Goal: Find specific page/section: Find specific page/section

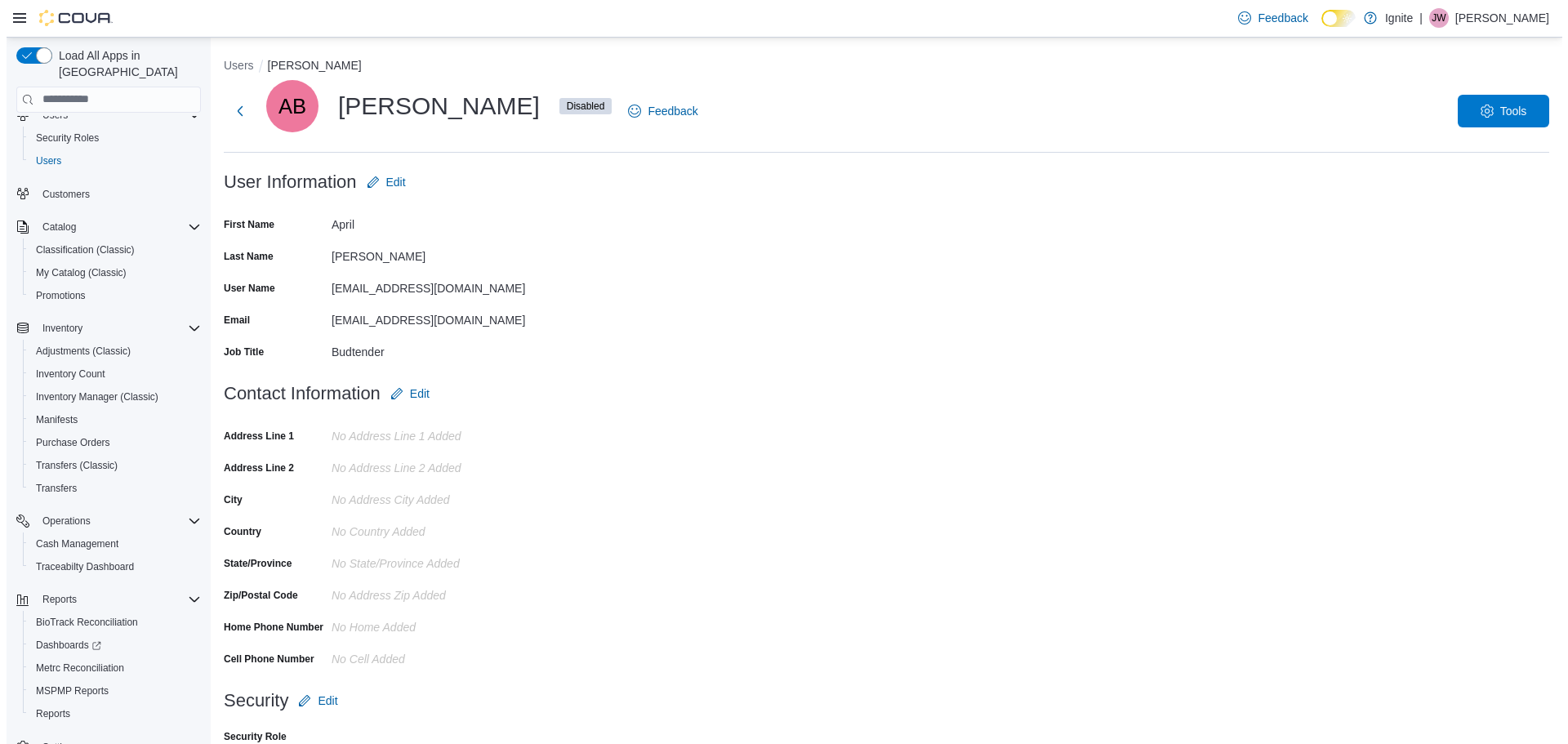
scroll to position [76, 0]
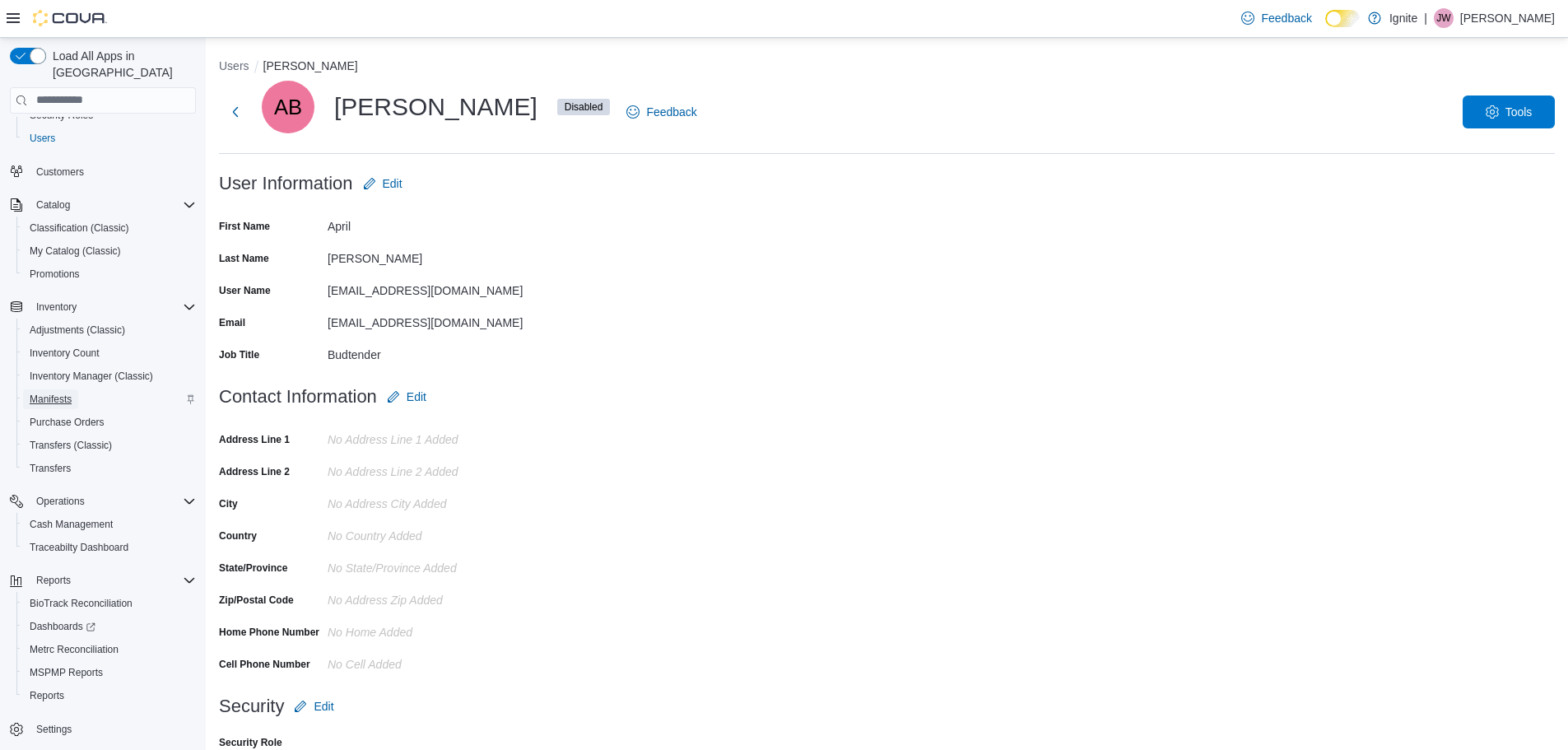
click at [62, 393] on span "Manifests" at bounding box center [50, 400] width 42 height 13
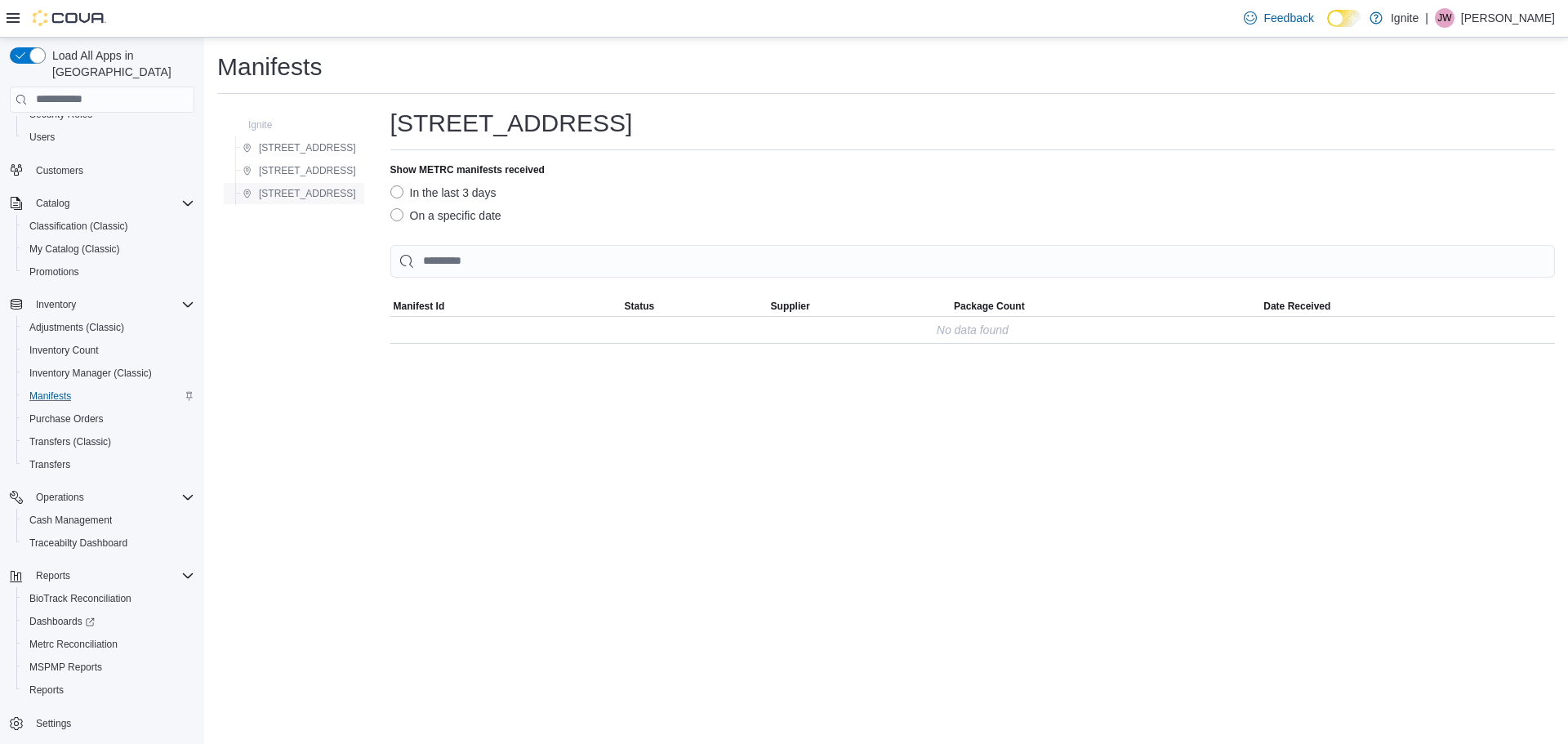
click at [286, 193] on span "[STREET_ADDRESS]" at bounding box center [307, 193] width 97 height 13
click at [71, 435] on span "Transfers (Classic)" at bounding box center [70, 442] width 81 height 13
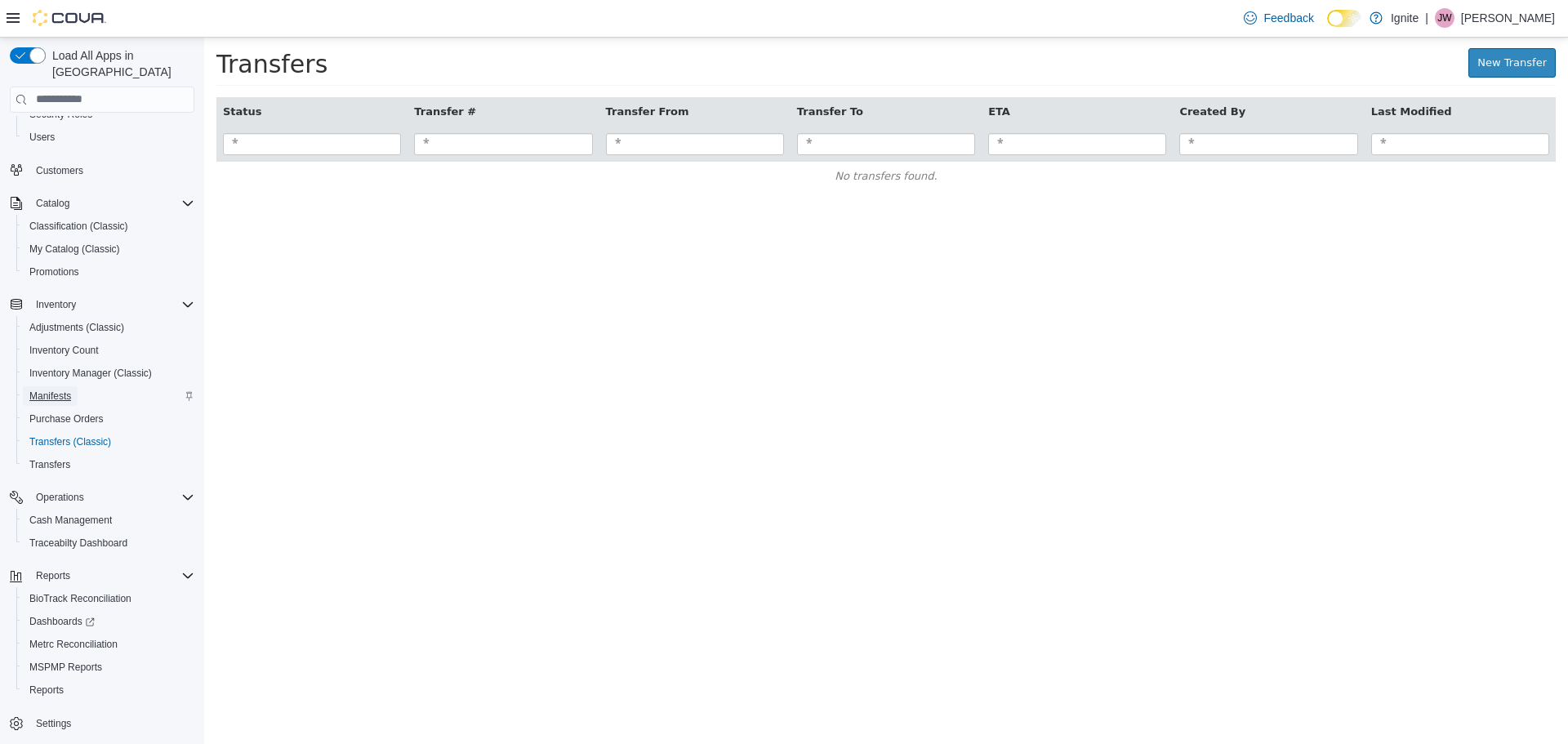
click at [58, 390] on span "Manifests" at bounding box center [50, 396] width 42 height 13
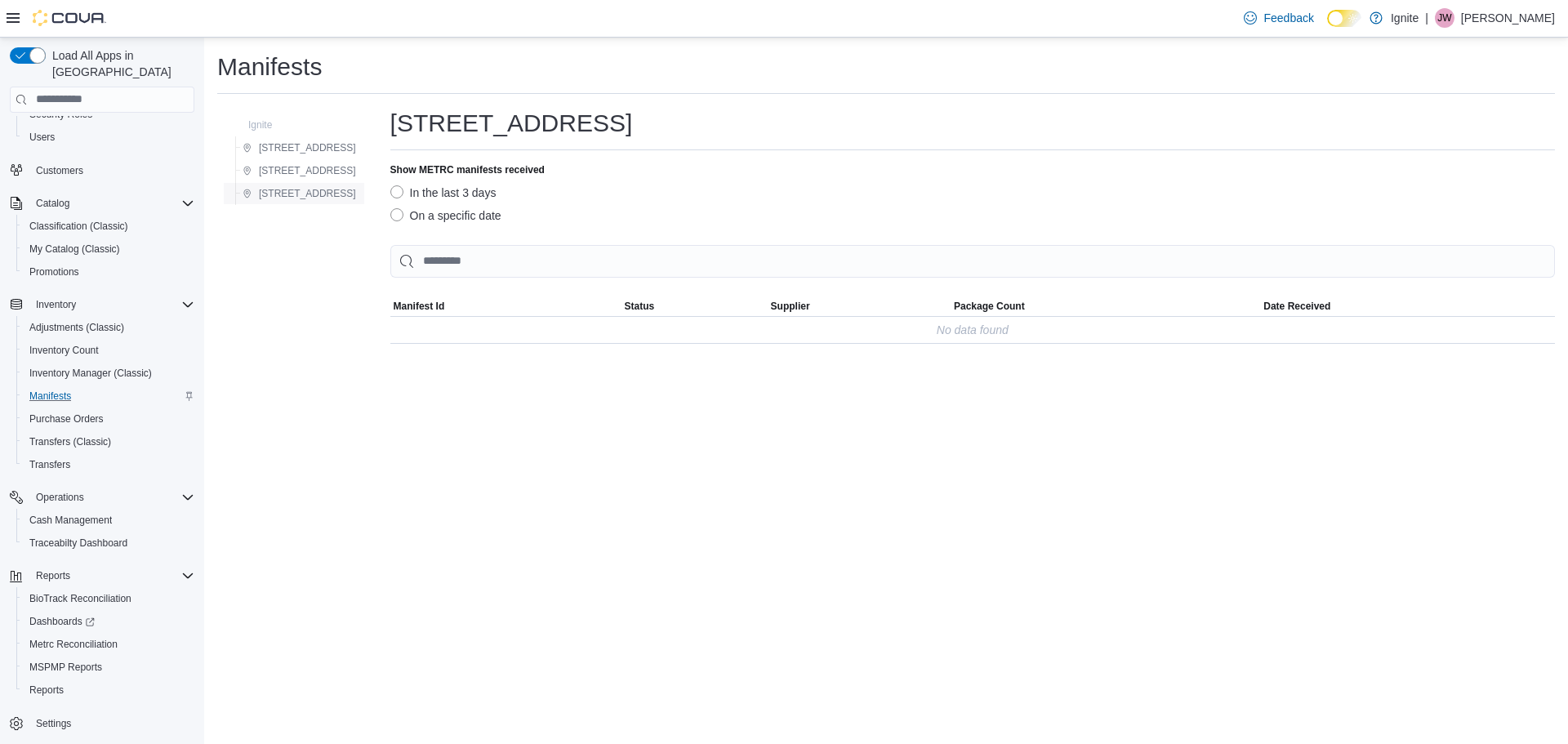
click at [285, 190] on span "[STREET_ADDRESS]" at bounding box center [307, 193] width 97 height 13
click at [302, 167] on span "[STREET_ADDRESS]" at bounding box center [307, 171] width 97 height 13
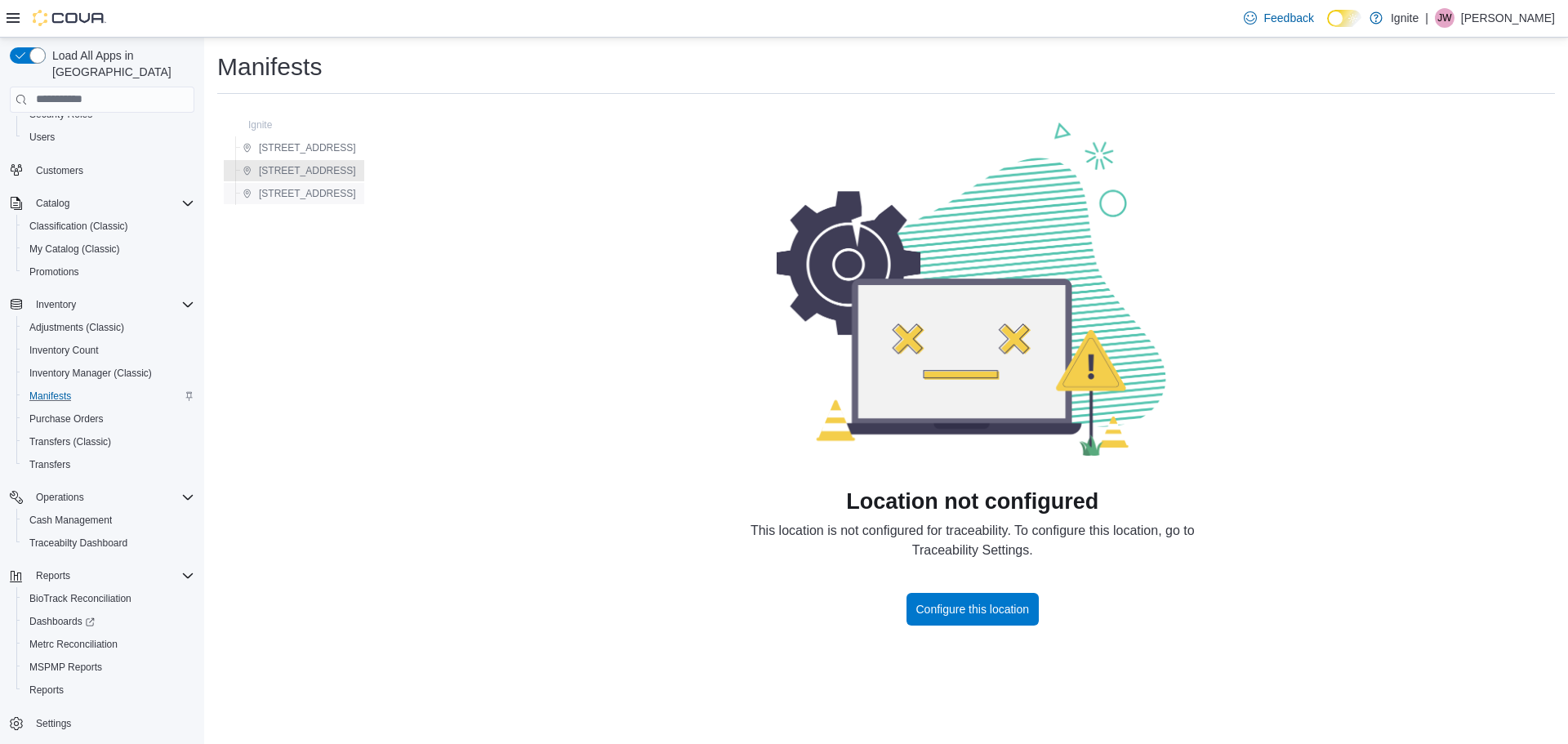
click at [308, 193] on span "[STREET_ADDRESS]" at bounding box center [307, 193] width 97 height 13
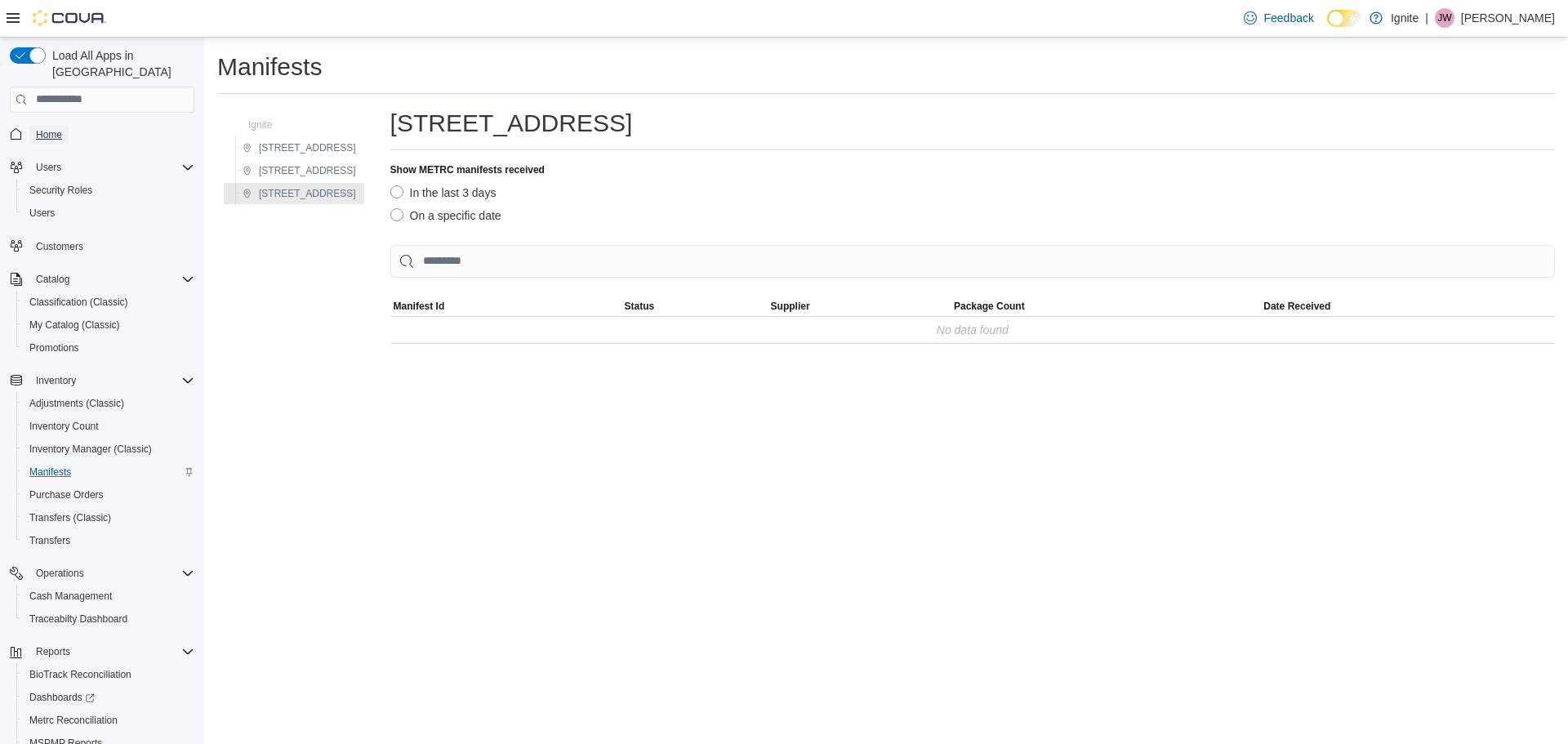
click at [48, 128] on span "Home" at bounding box center [49, 135] width 26 height 13
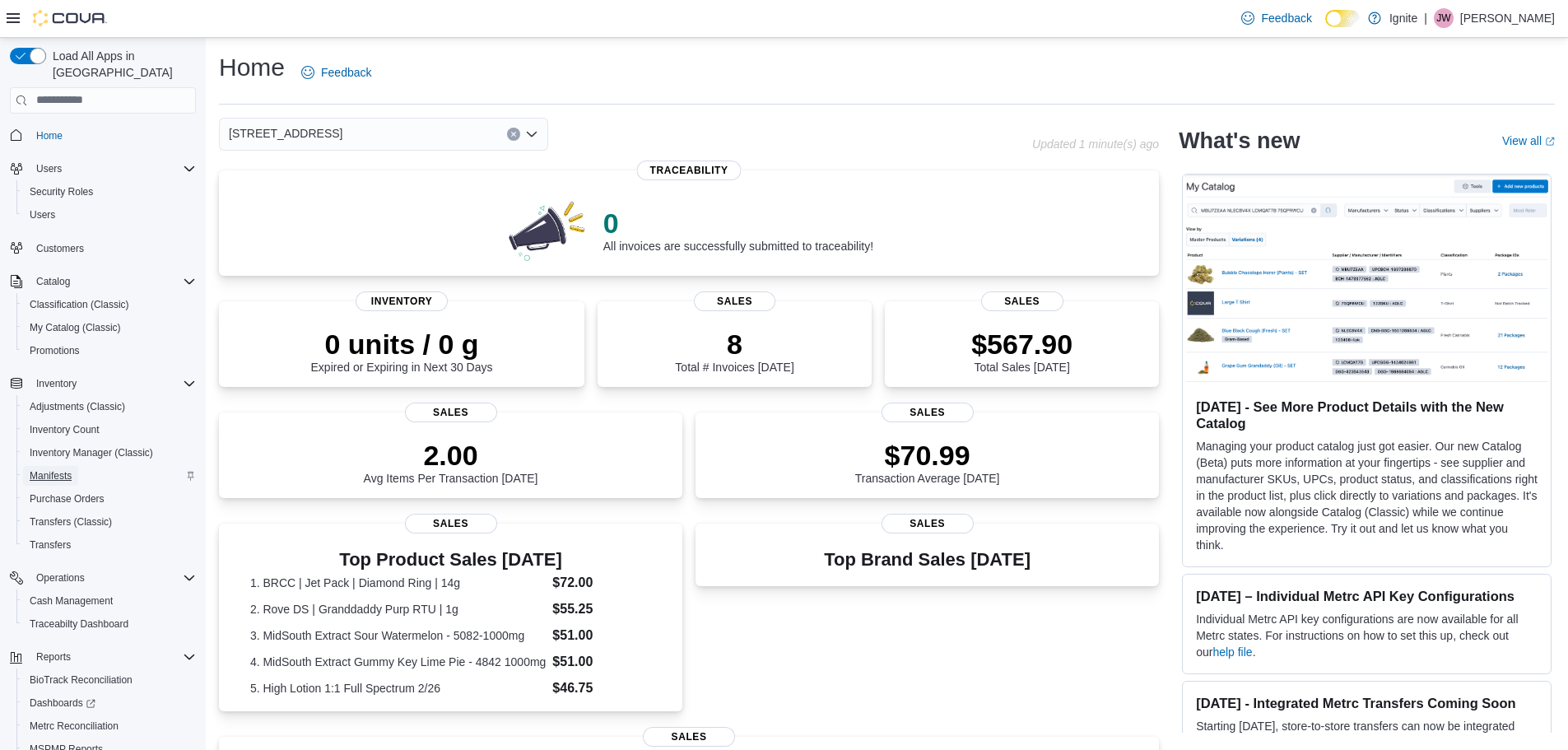
click at [47, 470] on span "Manifests" at bounding box center [50, 476] width 42 height 13
